Goal: Obtain resource: Obtain resource

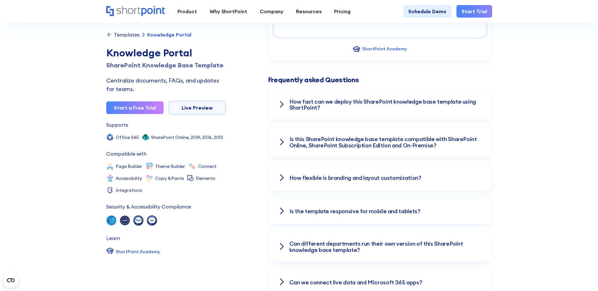
scroll to position [883, 0]
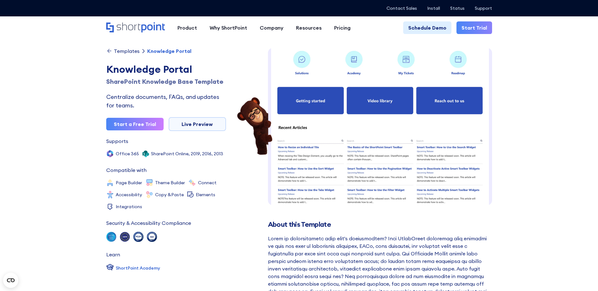
scroll to position [9, 0]
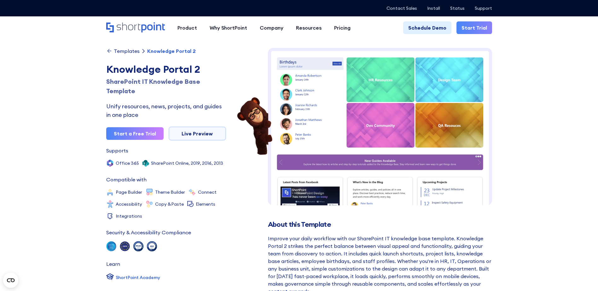
scroll to position [3, 0]
